Goal: Task Accomplishment & Management: Complete application form

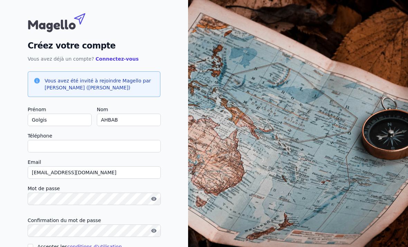
scroll to position [8, 0]
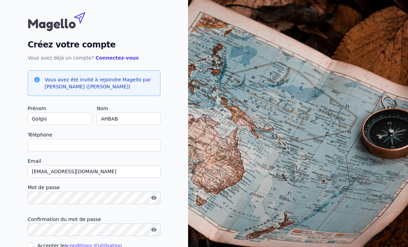
click at [144, 147] on input "Téléphone" at bounding box center [94, 145] width 133 height 12
type input "471107505"
click at [125, 145] on input "471107505" at bounding box center [94, 145] width 133 height 12
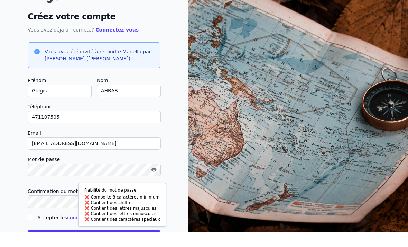
scroll to position [27, 0]
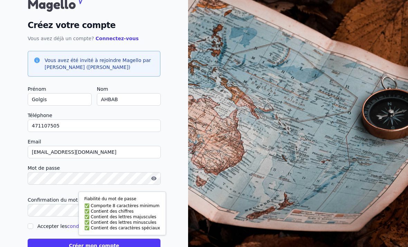
click at [32, 228] on input "Accepter les conditions d'utilisation" at bounding box center [31, 226] width 6 height 6
checkbox input "true"
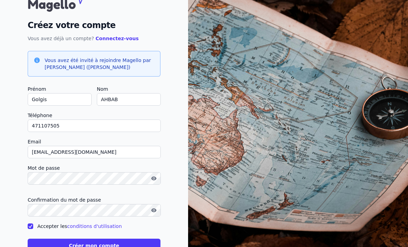
click at [128, 246] on button "Créer mon compte" at bounding box center [94, 245] width 133 height 14
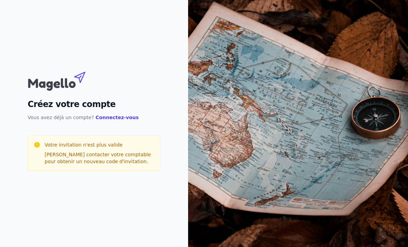
scroll to position [0, 0]
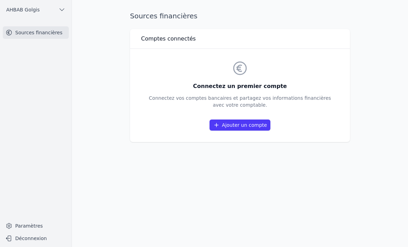
click at [59, 12] on icon "button" at bounding box center [61, 9] width 7 height 7
click at [93, 126] on div at bounding box center [204, 123] width 408 height 247
click at [38, 231] on link "Paramètres" at bounding box center [36, 225] width 66 height 11
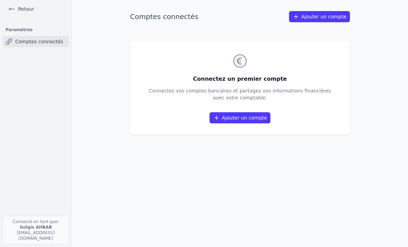
click at [12, 12] on link "Retour" at bounding box center [21, 9] width 31 height 10
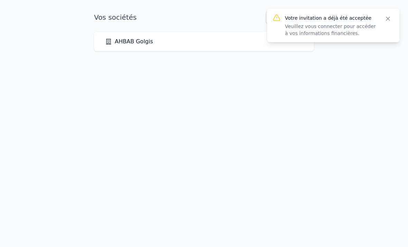
click at [394, 15] on button "Close" at bounding box center [388, 19] width 12 height 10
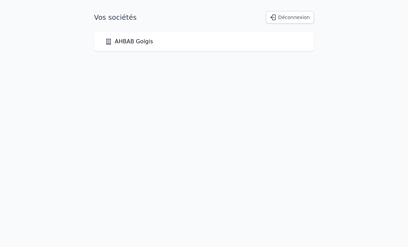
click at [145, 45] on link "AHBAB Golgis" at bounding box center [129, 41] width 48 height 8
